Goal: Task Accomplishment & Management: Use online tool/utility

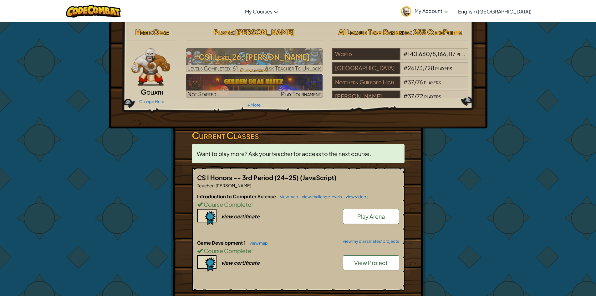
click at [355, 214] on link "Play Arena" at bounding box center [371, 216] width 56 height 15
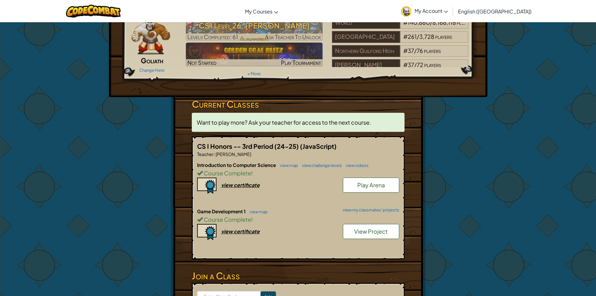
scroll to position [94, 0]
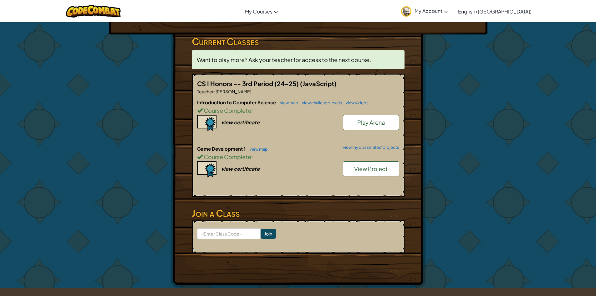
click at [352, 165] on link "View Project" at bounding box center [371, 168] width 56 height 15
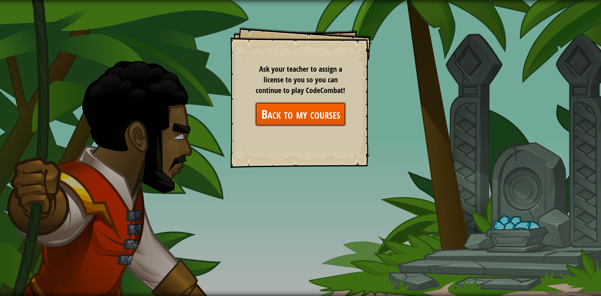
click at [318, 114] on link "Back to my courses" at bounding box center [300, 114] width 91 height 24
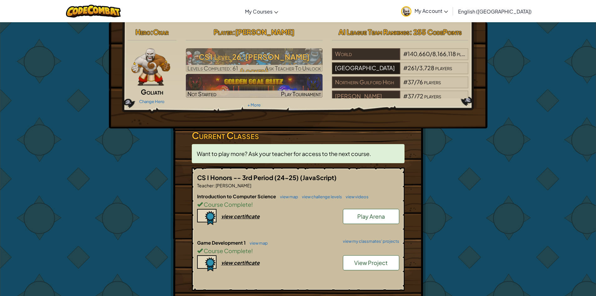
scroll to position [25, 0]
